Goal: Task Accomplishment & Management: Complete application form

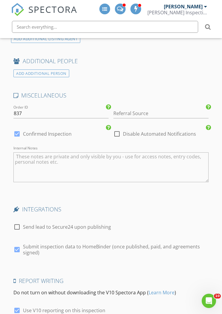
scroll to position [1550, 0]
type input "[PHONE_NUMBER]"
click at [118, 129] on div at bounding box center [117, 134] width 10 height 10
checkbox input "true"
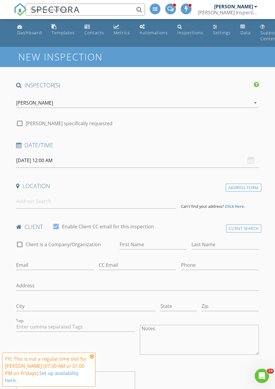
click at [27, 156] on input "[DATE] 12:00 AM" at bounding box center [137, 160] width 243 height 15
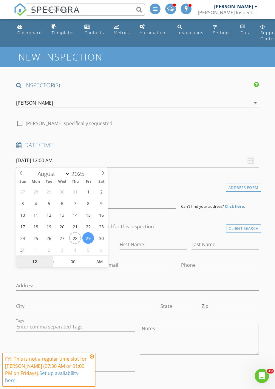
select select "8"
type input "09/02/2025 12:00 AM"
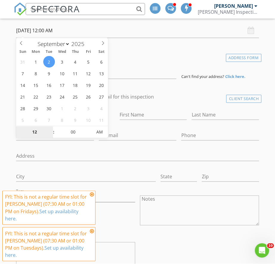
scroll to position [130, 0]
type input "8"
type input "09/02/2025 8:00 AM"
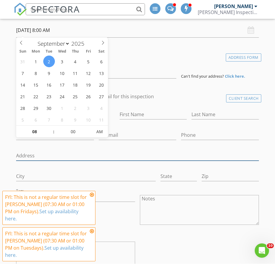
click at [215, 155] on input "Address" at bounding box center [137, 156] width 243 height 10
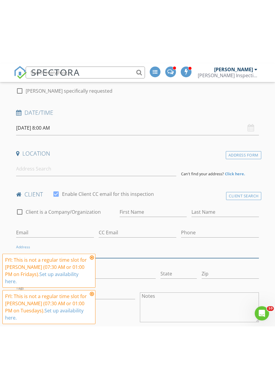
scroll to position [95, 0]
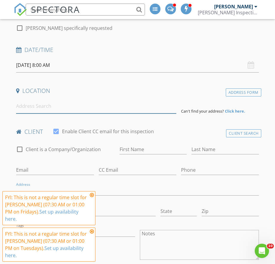
click at [28, 105] on input at bounding box center [96, 106] width 160 height 15
type input "4"
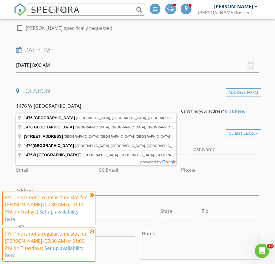
type input "1476 West Dakota Avenue, Denver, CO, USA"
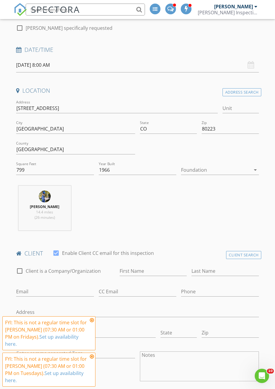
click at [236, 168] on div at bounding box center [216, 170] width 70 height 10
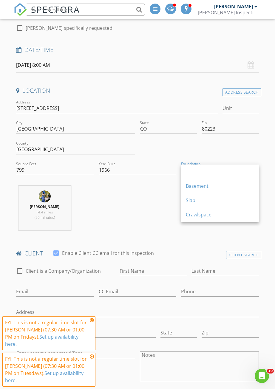
click at [210, 217] on div "Crawlspace" at bounding box center [220, 214] width 68 height 7
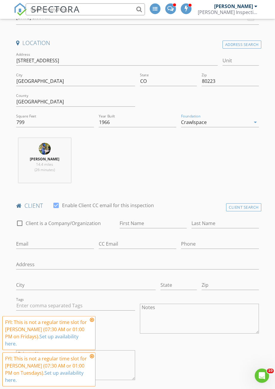
scroll to position [150, 0]
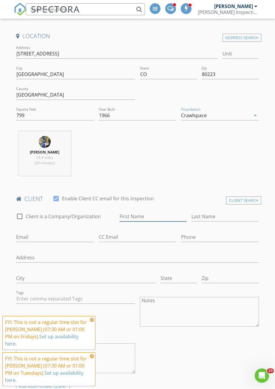
click at [160, 218] on input "First Name" at bounding box center [153, 217] width 67 height 10
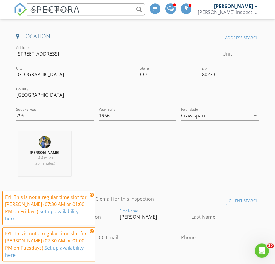
type input "Lisa"
click at [209, 214] on input "Last Name" at bounding box center [225, 217] width 67 height 10
type input "Trope"
click at [92, 193] on icon at bounding box center [92, 194] width 4 height 5
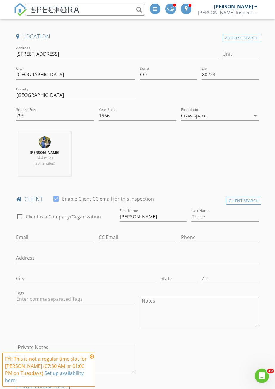
click at [81, 352] on textarea "Private Notes" at bounding box center [75, 359] width 119 height 30
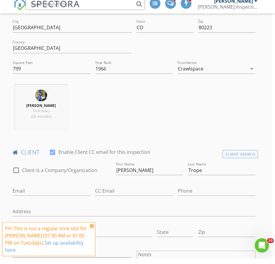
scroll to position [203, 2]
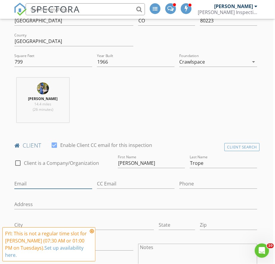
click at [25, 181] on input "Email" at bounding box center [53, 184] width 78 height 10
click at [18, 179] on input "Lisa.trope123@gmail.com" at bounding box center [53, 184] width 78 height 10
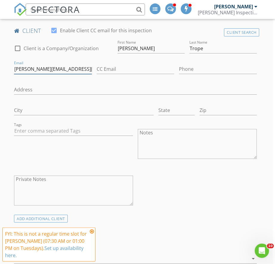
type input "lisa.trope123@gmail.com"
click at [90, 231] on icon at bounding box center [92, 231] width 4 height 5
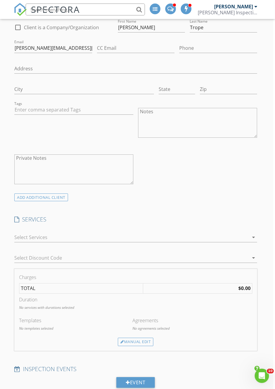
click at [23, 236] on div at bounding box center [131, 238] width 235 height 10
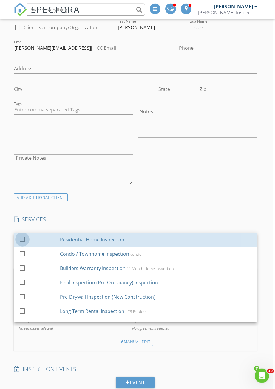
click at [19, 237] on div at bounding box center [22, 239] width 10 height 10
checkbox input "false"
checkbox input "true"
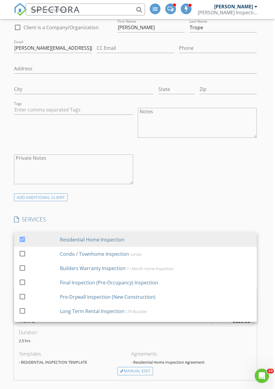
click at [228, 183] on div "check_box_outline_blank Client is a Company/Organization First Name Lisa Last N…" at bounding box center [136, 105] width 248 height 175
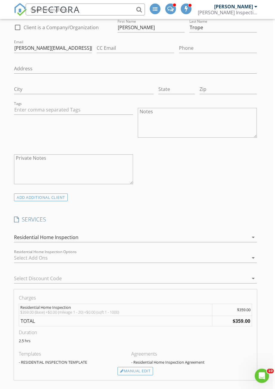
click at [18, 260] on div at bounding box center [131, 258] width 235 height 10
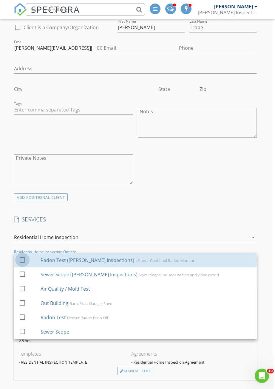
click at [20, 256] on div at bounding box center [22, 260] width 10 height 10
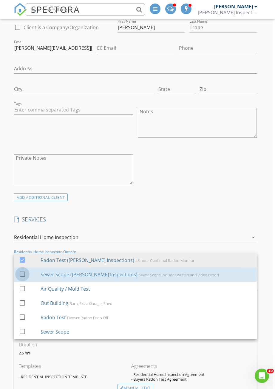
click at [19, 273] on div at bounding box center [22, 274] width 10 height 10
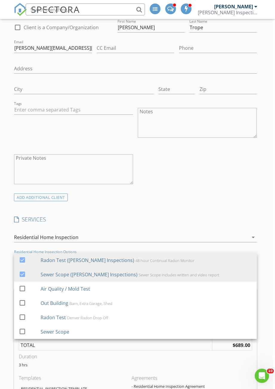
click at [234, 193] on div "ADD ADDITIONAL client" at bounding box center [136, 197] width 248 height 8
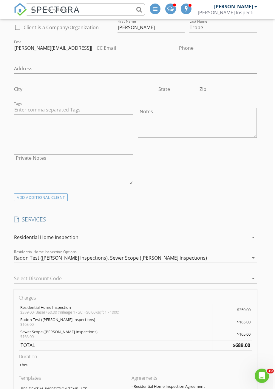
click at [22, 271] on div "Select Discount Code arrow_drop_down" at bounding box center [135, 279] width 243 height 19
click at [19, 274] on div at bounding box center [127, 279] width 226 height 10
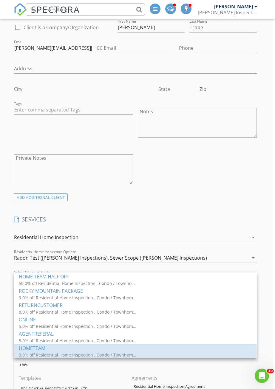
click at [24, 349] on div "HOMETEAM" at bounding box center [135, 348] width 233 height 7
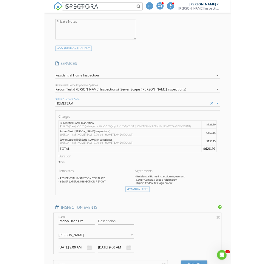
scroll to position [465, 0]
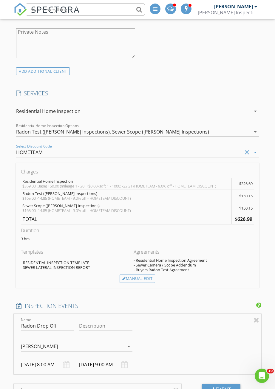
click at [146, 276] on div "Manual Edit" at bounding box center [138, 279] width 36 height 8
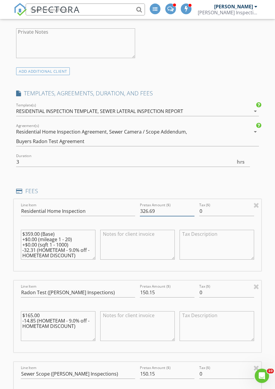
click at [170, 209] on input "326.69" at bounding box center [167, 211] width 55 height 10
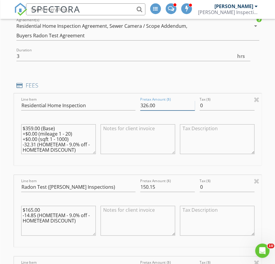
scroll to position [576, 0]
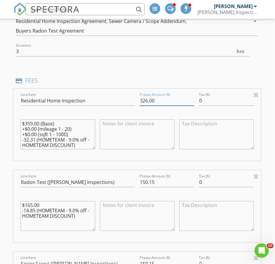
type input "326.00"
click at [170, 179] on input "150.15" at bounding box center [167, 183] width 55 height 10
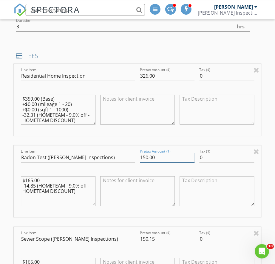
scroll to position [602, 0]
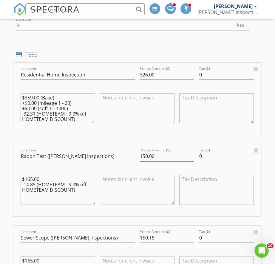
type input "150.00"
click at [174, 233] on input "150.15" at bounding box center [167, 238] width 55 height 10
click at [169, 235] on input "150.15" at bounding box center [167, 238] width 55 height 10
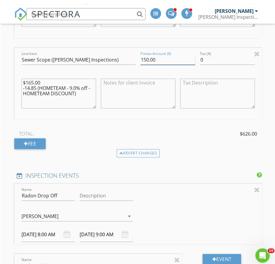
scroll to position [797, 0]
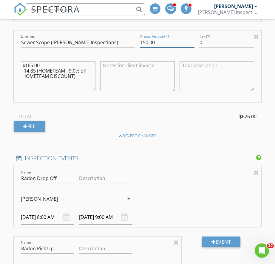
type input "150.00"
click at [179, 239] on div at bounding box center [176, 242] width 6 height 7
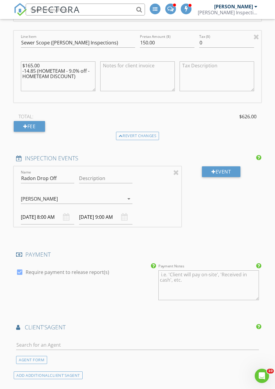
click at [36, 214] on input "09/02/2025 8:00 AM" at bounding box center [47, 217] width 53 height 15
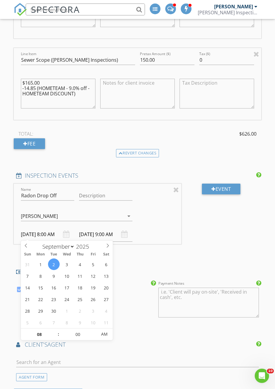
scroll to position [789, 0]
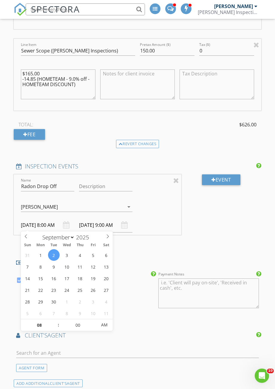
click at [24, 235] on span at bounding box center [26, 236] width 10 height 8
select select "7"
type input "08/30/2025 8:00 AM"
type input "08/30/2025 9:00 AM"
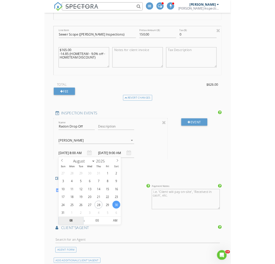
scroll to position [982, 0]
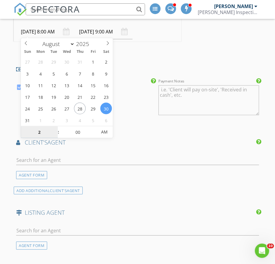
click at [101, 133] on span "AM" at bounding box center [104, 132] width 16 height 12
type input "02"
type input "08/30/2025 2:00 PM"
type input "08/30/2025 3:00 PM"
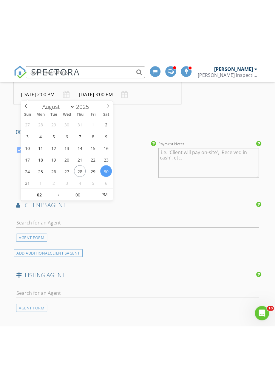
scroll to position [983, 0]
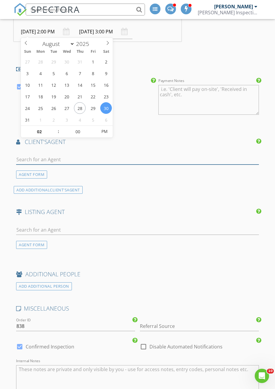
click at [27, 155] on input "text" at bounding box center [137, 160] width 243 height 10
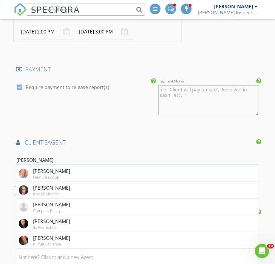
type input "John s"
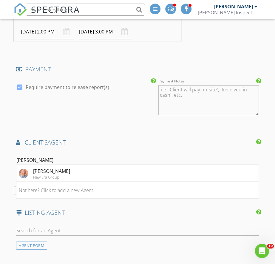
click at [41, 171] on div "John Stegner" at bounding box center [51, 170] width 37 height 7
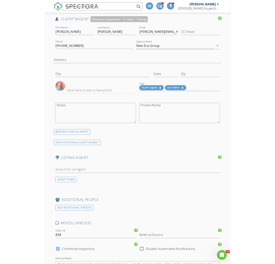
scroll to position [1108, 0]
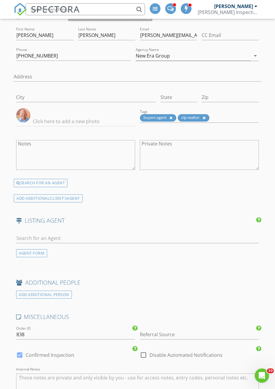
click at [24, 250] on div "AGENT FORM" at bounding box center [31, 254] width 31 height 8
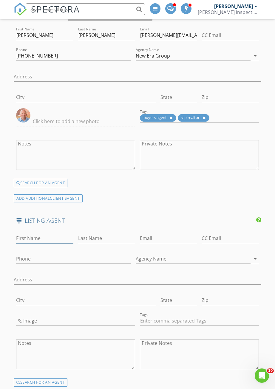
click at [27, 234] on input "First Name" at bounding box center [44, 239] width 57 height 10
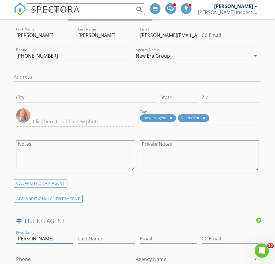
type input "Leslie"
click at [90, 234] on input "Last Name" at bounding box center [106, 239] width 57 height 10
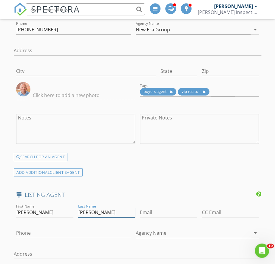
scroll to position [1136, 0]
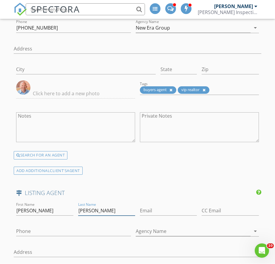
type input "Beck"
click at [27, 226] on input "Phone" at bounding box center [73, 231] width 115 height 10
type input "303-619-5527"
click at [196, 226] on input "Agency Name" at bounding box center [193, 231] width 115 height 10
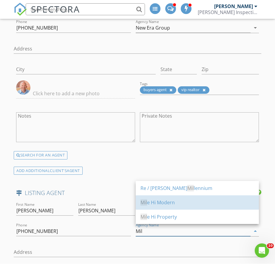
click at [171, 200] on div "Mil e Hi Modern" at bounding box center [198, 202] width 114 height 7
type input "Mile Hi Modern"
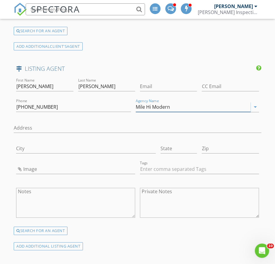
scroll to position [1261, 0]
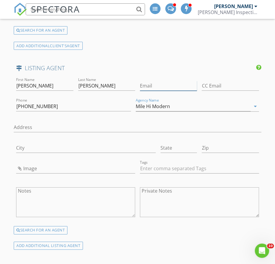
click at [175, 81] on input "Email" at bounding box center [168, 86] width 57 height 10
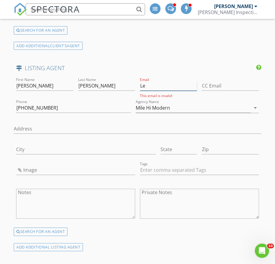
type input "L"
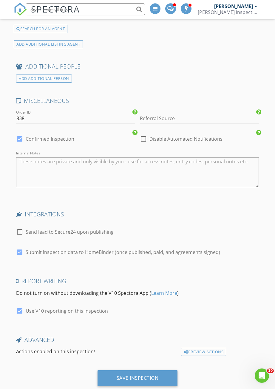
scroll to position [1475, 0]
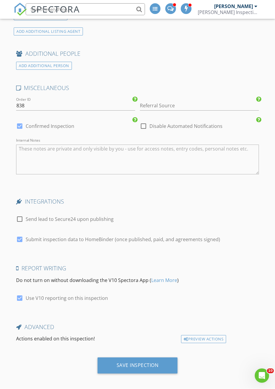
type input "Leslie.beck@milehimodern.com"
click at [119, 363] on div "Save Inspection" at bounding box center [138, 366] width 42 height 6
